Goal: Check status: Check status

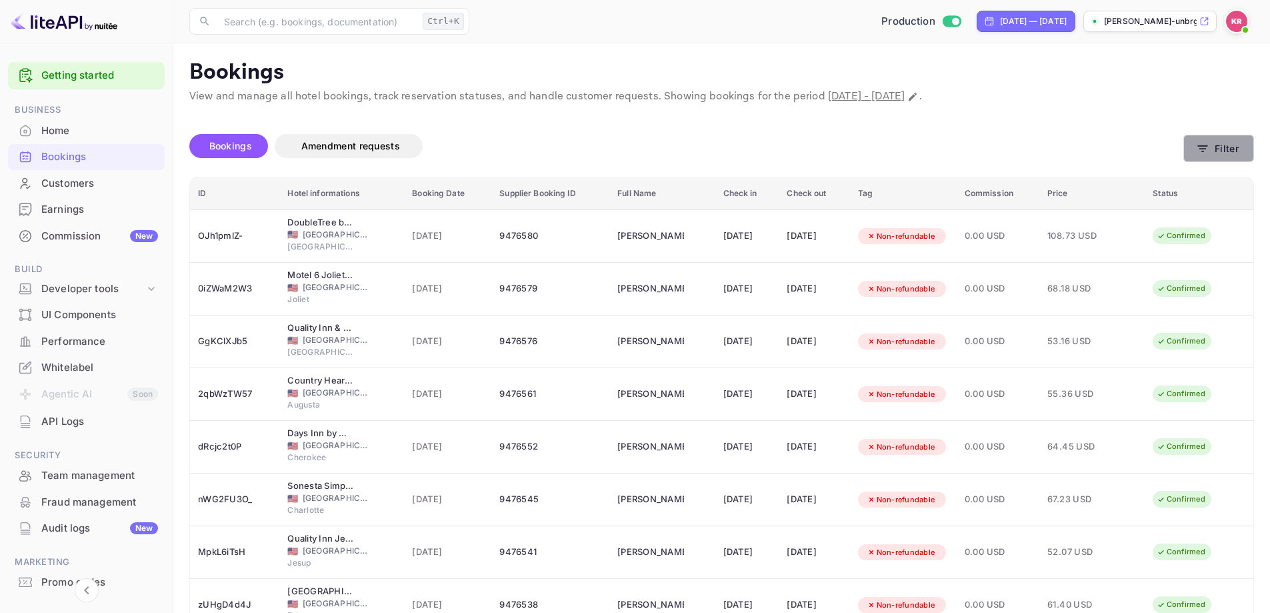
click at [1213, 156] on button "Filter" at bounding box center [1218, 148] width 71 height 27
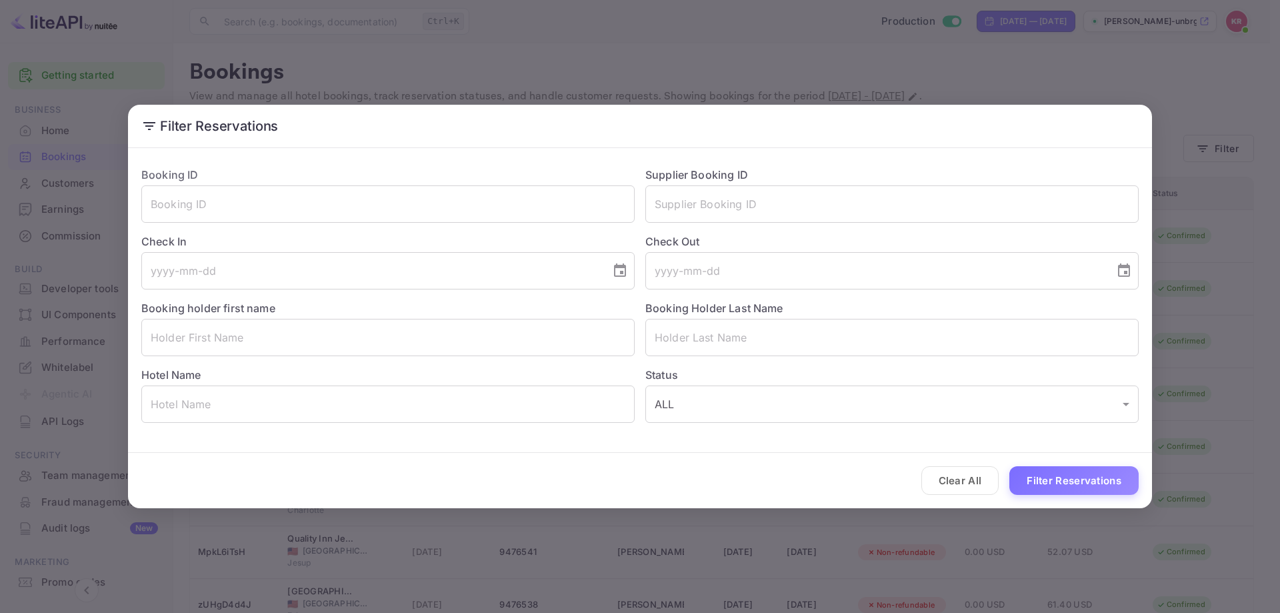
click at [240, 175] on div "Booking ID ​" at bounding box center [383, 189] width 504 height 67
click at [239, 189] on input "text" at bounding box center [387, 203] width 493 height 37
paste input "R6AQKaNgo"
type input "R6AQKaNgo"
click at [1066, 473] on button "Filter Reservations" at bounding box center [1073, 480] width 129 height 29
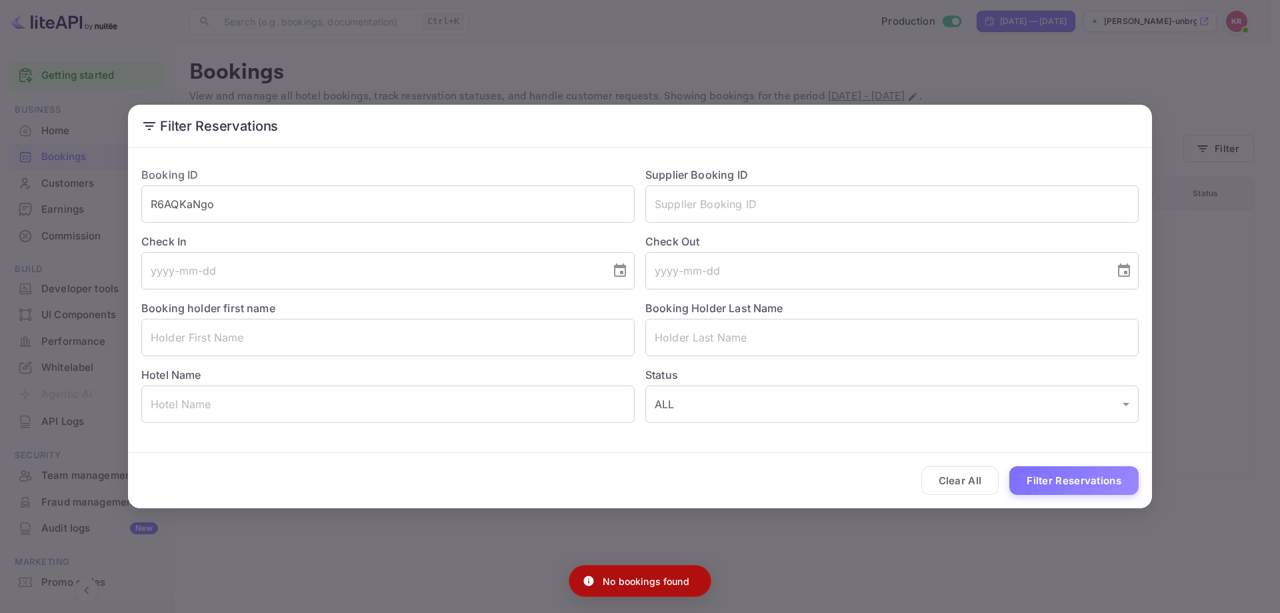
click at [1211, 307] on div "Filter Reservations Booking ID R6AQKaNgo ​ Supplier Booking ID ​ Check In ​ Che…" at bounding box center [640, 306] width 1280 height 613
